Goal: Task Accomplishment & Management: Manage account settings

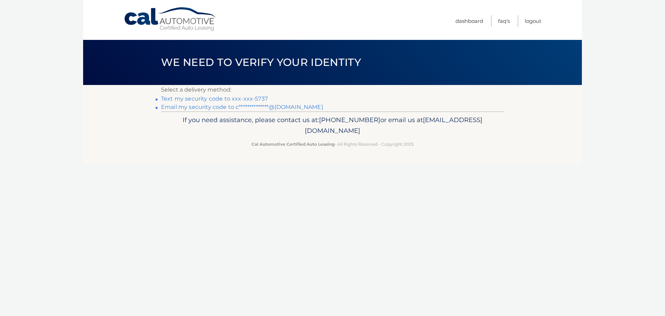
click at [201, 105] on link "**********" at bounding box center [242, 107] width 162 height 7
click at [177, 108] on link "**********" at bounding box center [242, 107] width 162 height 7
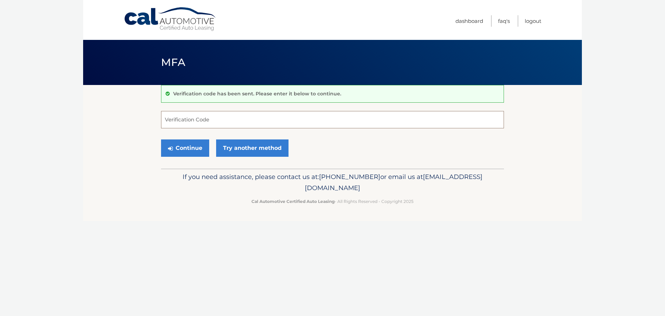
click at [247, 122] on input "Verification Code" at bounding box center [332, 119] width 343 height 17
click at [204, 121] on input "36220" at bounding box center [332, 119] width 343 height 17
click at [185, 119] on input "36220" at bounding box center [332, 119] width 343 height 17
type input "3"
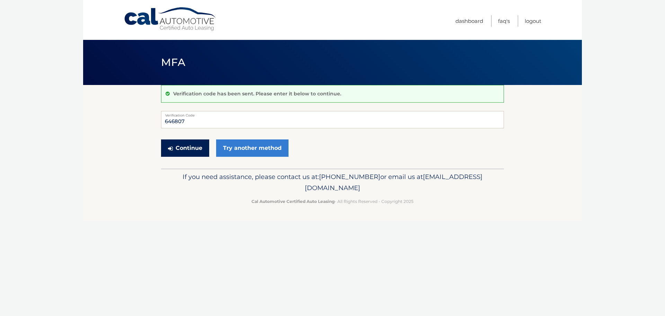
click at [185, 153] on button "Continue" at bounding box center [185, 147] width 48 height 17
click at [199, 148] on button "Continue" at bounding box center [185, 147] width 48 height 17
click at [195, 150] on button "Continue" at bounding box center [185, 147] width 48 height 17
type input "6"
type input "646807"
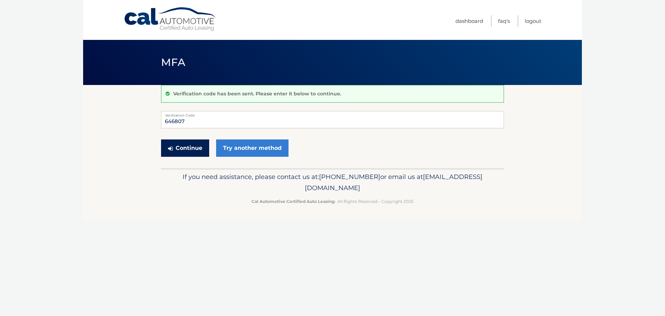
click at [180, 147] on button "Continue" at bounding box center [185, 147] width 48 height 17
click at [202, 121] on input "646807" at bounding box center [332, 119] width 343 height 17
click at [220, 119] on input "Verification Code" at bounding box center [332, 119] width 343 height 17
type input "037278"
click at [178, 142] on button "Continue" at bounding box center [185, 147] width 48 height 17
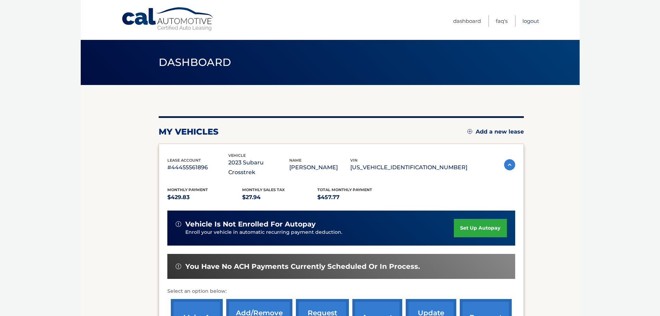
click at [534, 20] on link "Logout" at bounding box center [531, 20] width 17 height 11
